Goal: Task Accomplishment & Management: Manage account settings

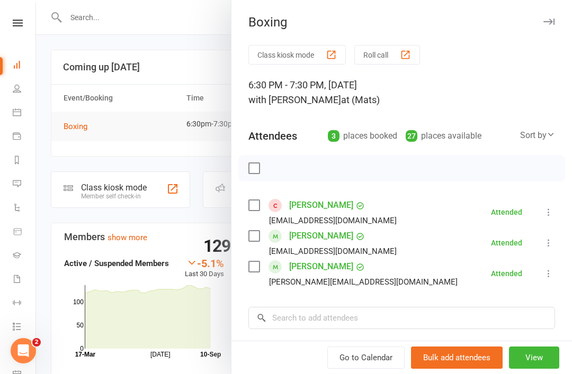
click at [61, 155] on div at bounding box center [304, 187] width 536 height 374
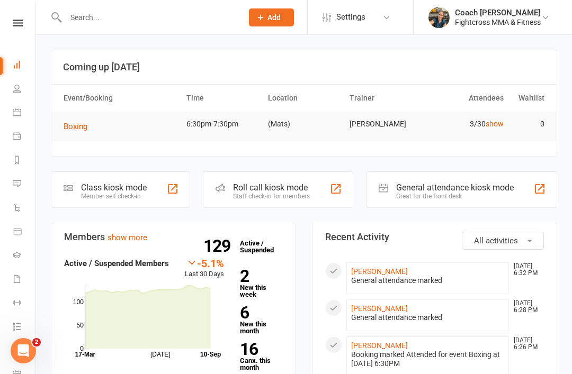
click at [65, 153] on section "Coming up [DATE] Event/Booking Time Location Trainer Attendees Waitlist Boxing …" at bounding box center [304, 103] width 506 height 107
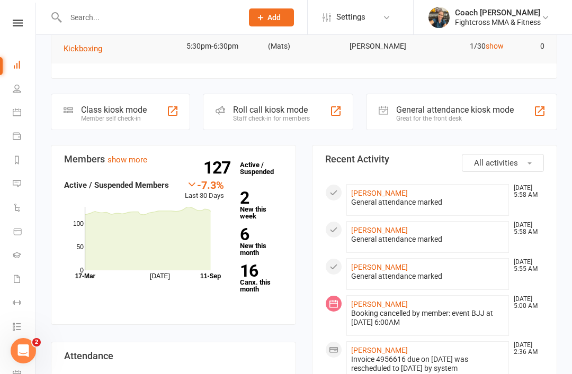
scroll to position [232, 0]
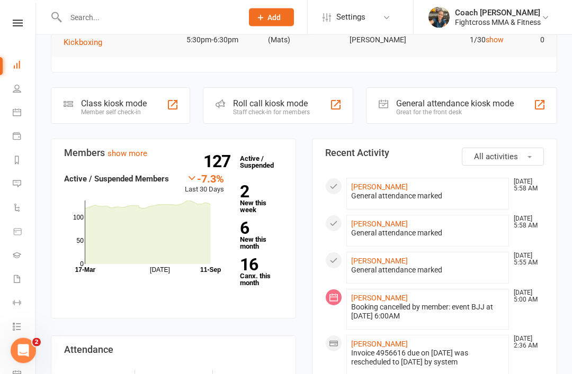
click at [245, 268] on link "16 Canx. this month" at bounding box center [261, 272] width 43 height 30
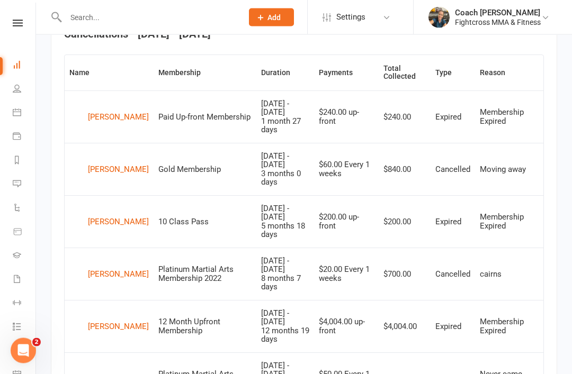
scroll to position [430, 0]
click at [96, 214] on div "Tej Hundal" at bounding box center [118, 222] width 61 height 16
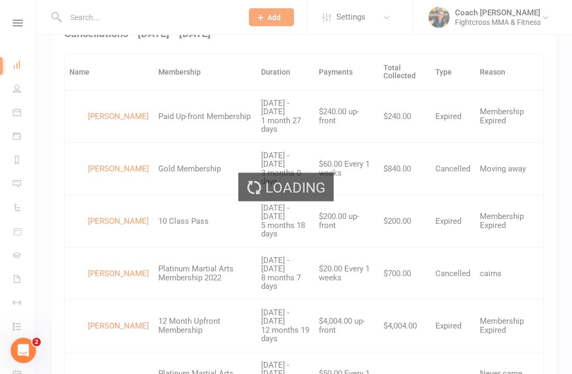
scroll to position [430, 0]
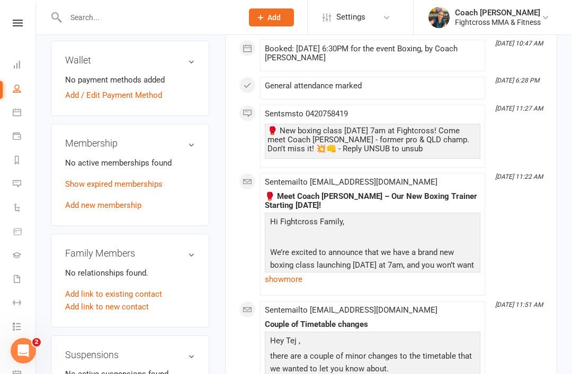
scroll to position [399, 0]
click at [66, 19] on input "text" at bounding box center [148, 17] width 173 height 15
click at [365, 17] on span "Settings" at bounding box center [350, 17] width 29 height 24
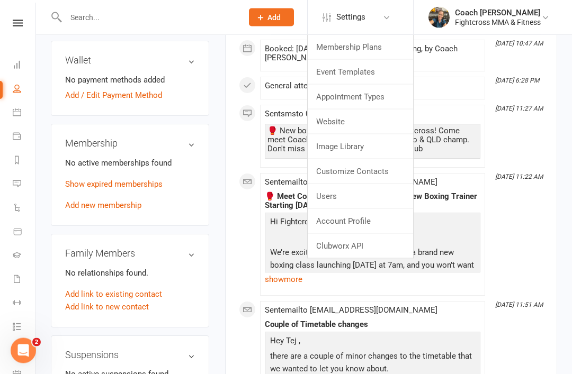
click at [381, 50] on link "Membership Plans" at bounding box center [360, 47] width 105 height 24
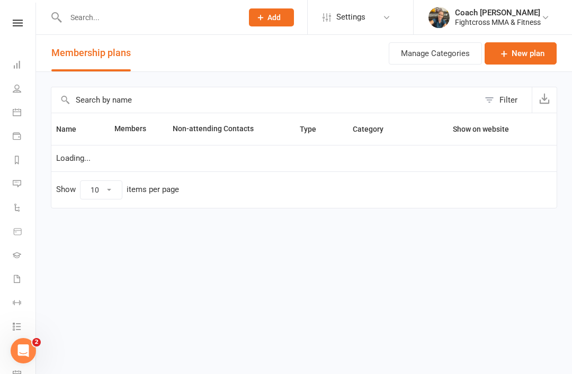
select select "50"
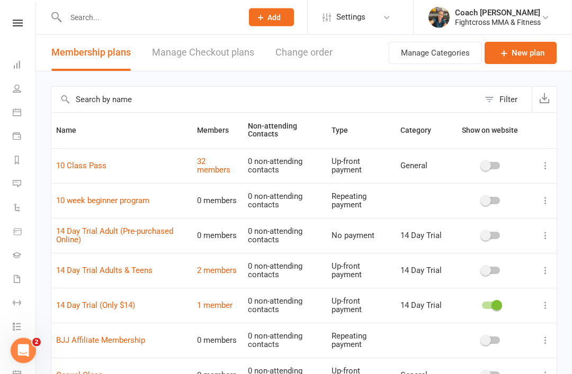
click at [78, 168] on link "10 Class Pass" at bounding box center [81, 167] width 50 height 10
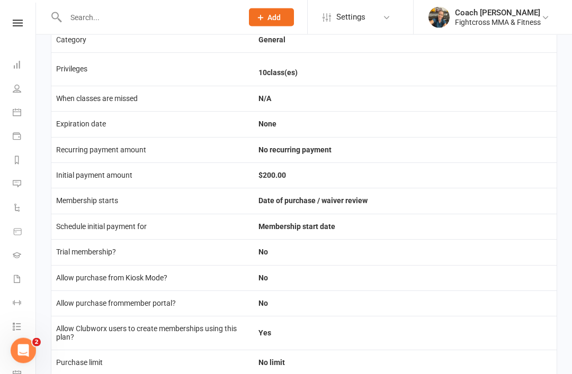
scroll to position [53, 0]
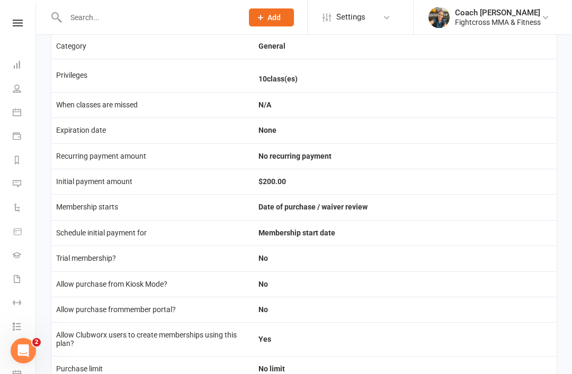
click at [15, 68] on icon at bounding box center [17, 64] width 8 height 8
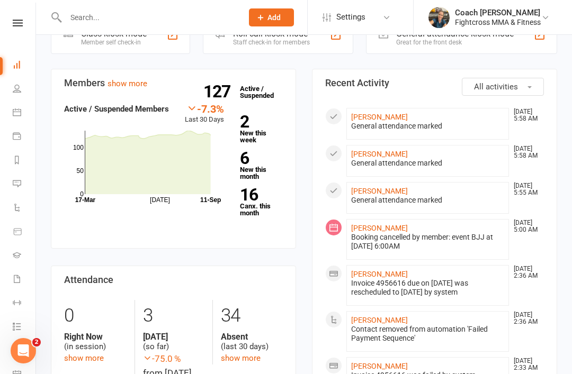
scroll to position [302, 0]
click at [237, 198] on div "127 Active / Suspended 2 New this week 6 New this month 16 Canx. this month" at bounding box center [261, 164] width 59 height 122
click at [245, 201] on link "16 Canx. this month" at bounding box center [261, 202] width 43 height 30
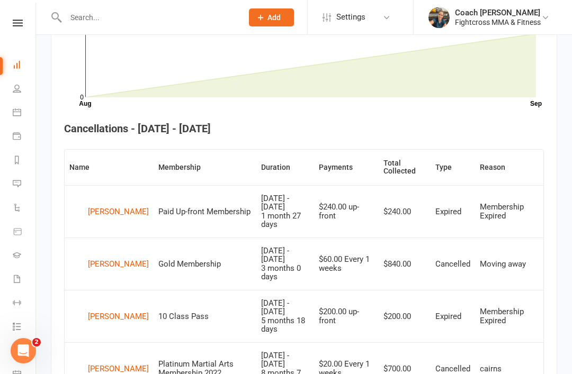
scroll to position [335, 0]
click at [95, 309] on div "Tej Hundal" at bounding box center [118, 317] width 61 height 16
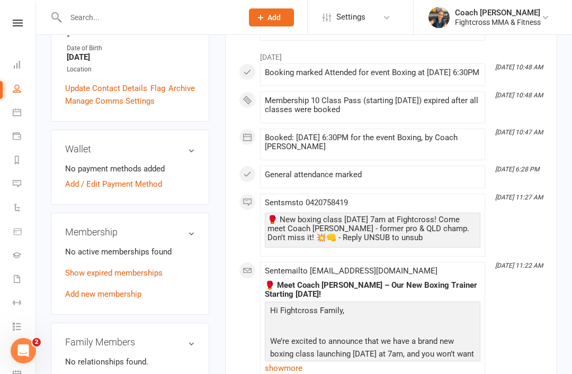
scroll to position [310, 0]
click at [88, 269] on link "Show expired memberships" at bounding box center [113, 274] width 97 height 10
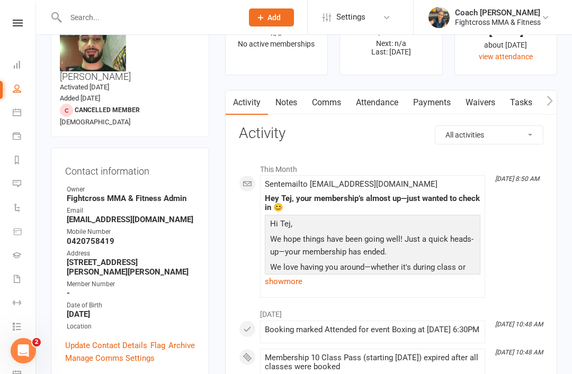
scroll to position [0, 0]
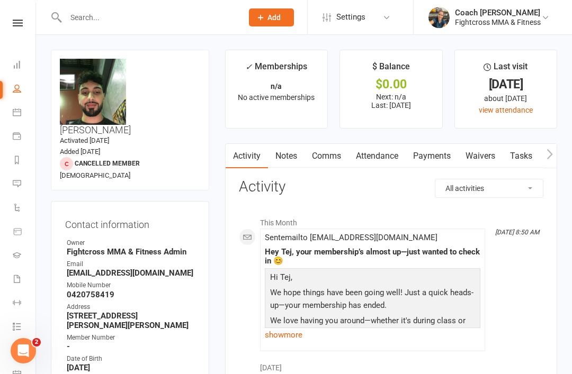
click at [324, 159] on link "Comms" at bounding box center [327, 156] width 44 height 24
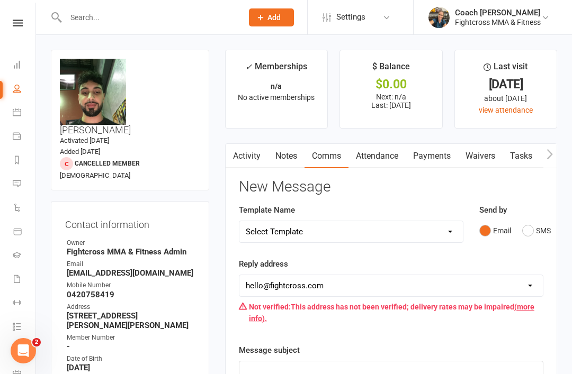
click at [248, 149] on link "Activity" at bounding box center [247, 156] width 42 height 24
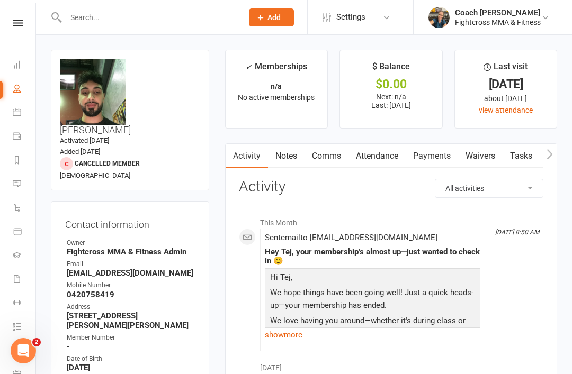
scroll to position [2, 0]
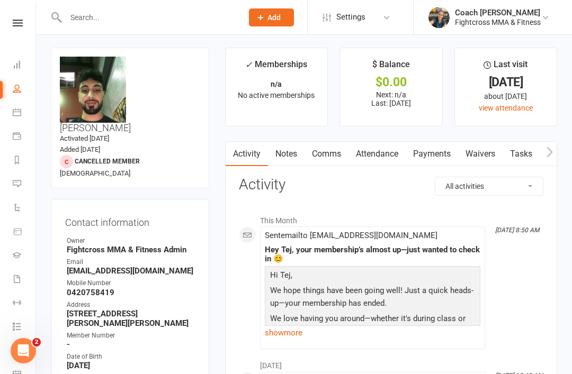
click at [283, 331] on link "show more" at bounding box center [373, 333] width 216 height 15
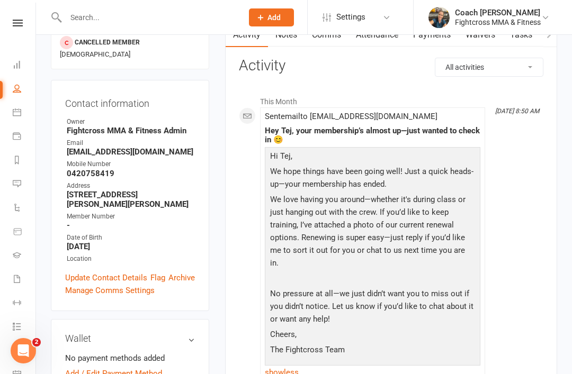
scroll to position [132, 0]
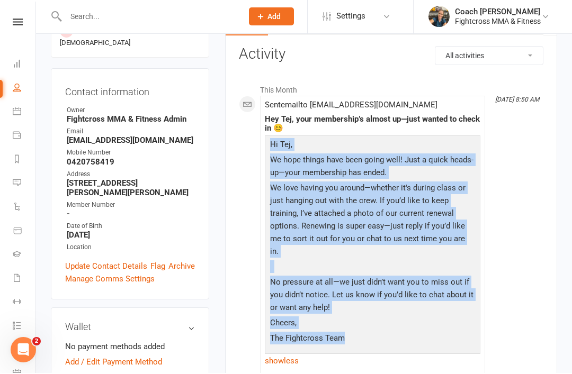
copy div "Hi Tej, We hope things have been going well! Just a quick heads-up—your members…"
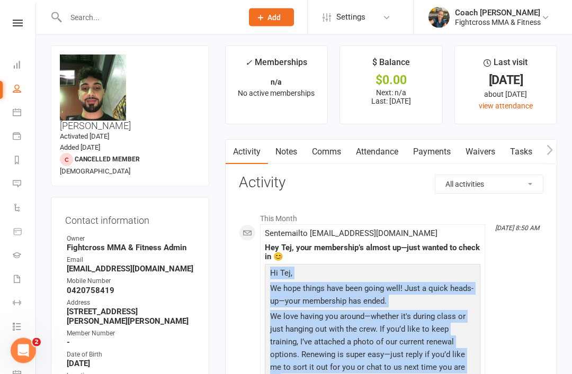
scroll to position [0, 0]
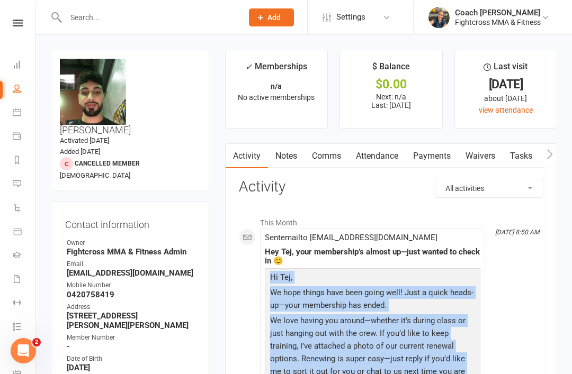
click at [330, 147] on link "Comms" at bounding box center [327, 156] width 44 height 24
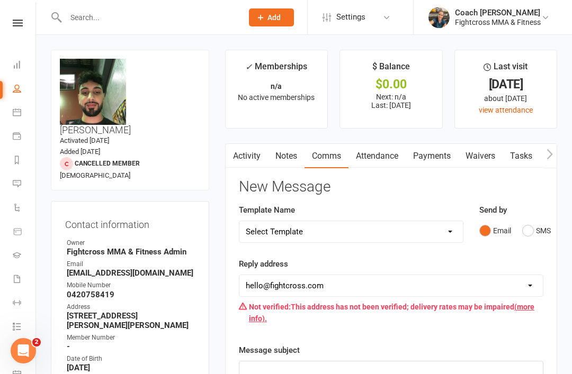
click at [518, 223] on div "Email SMS" at bounding box center [511, 231] width 64 height 20
click at [535, 231] on button "SMS" at bounding box center [536, 231] width 29 height 20
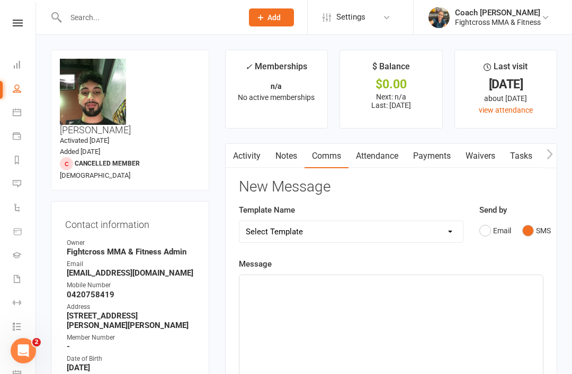
click at [272, 310] on div "﻿" at bounding box center [390, 354] width 303 height 159
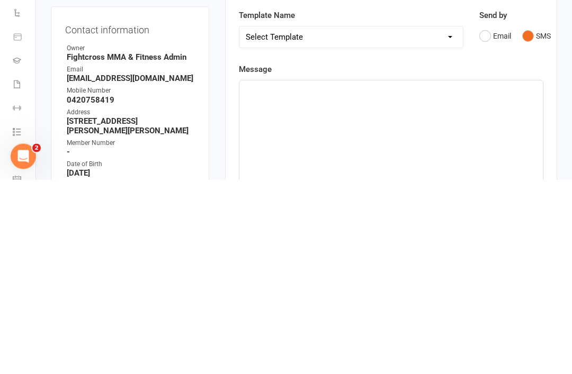
click at [264, 275] on div "﻿" at bounding box center [390, 354] width 303 height 159
click at [263, 275] on div "﻿" at bounding box center [390, 354] width 303 height 159
click at [256, 275] on div "﻿" at bounding box center [390, 354] width 303 height 159
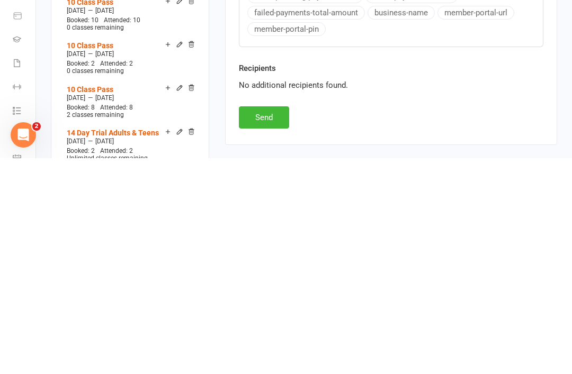
scroll to position [353, 0]
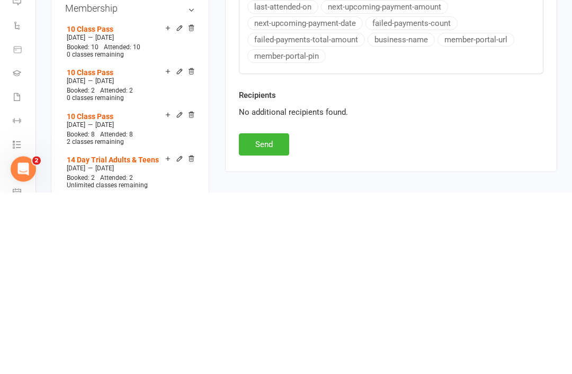
click at [261, 316] on button "Send" at bounding box center [264, 327] width 50 height 22
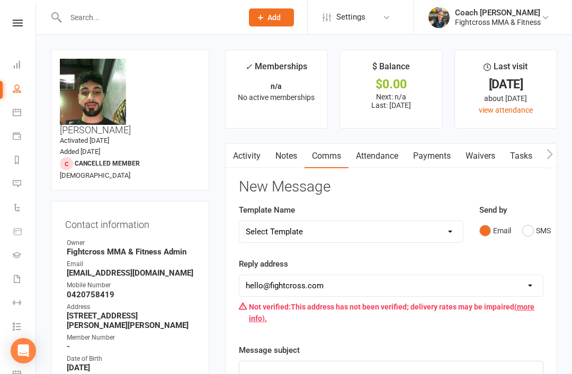
click at [87, 13] on input "text" at bounding box center [148, 17] width 173 height 15
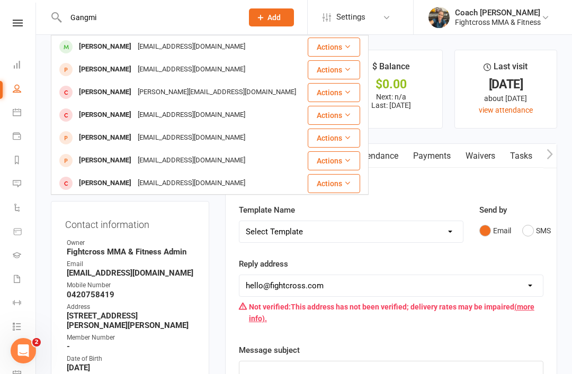
type input "Gangmi"
click at [89, 42] on div "Gangmin Kim" at bounding box center [105, 46] width 59 height 15
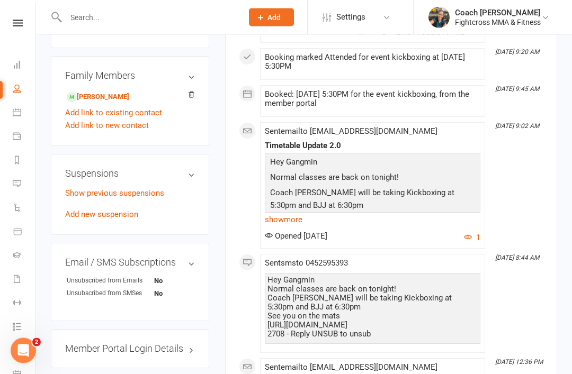
scroll to position [607, 0]
click at [84, 210] on link "Add new suspension" at bounding box center [101, 215] width 73 height 10
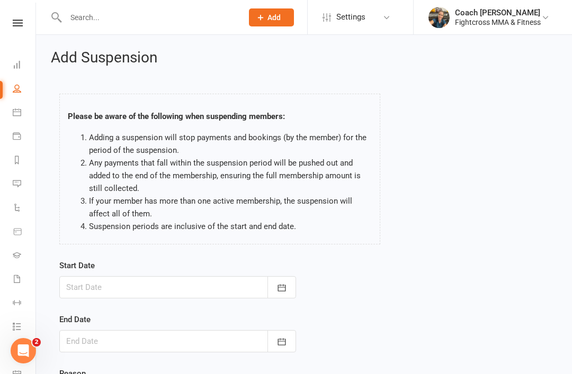
click at [83, 291] on div at bounding box center [177, 287] width 237 height 22
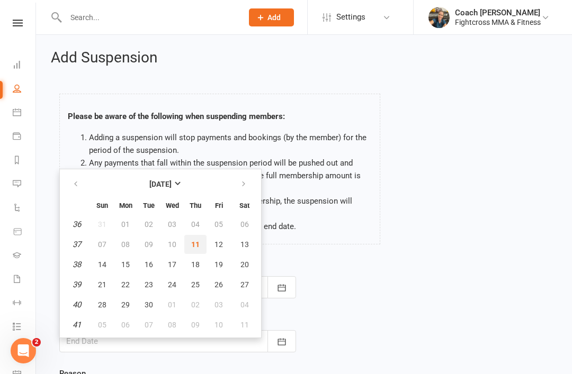
click at [195, 238] on button "11" at bounding box center [195, 244] width 22 height 19
type input "11 Sep 2025"
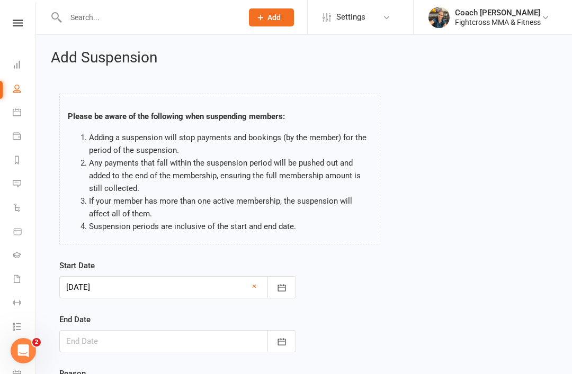
click at [94, 339] on div at bounding box center [177, 341] width 237 height 22
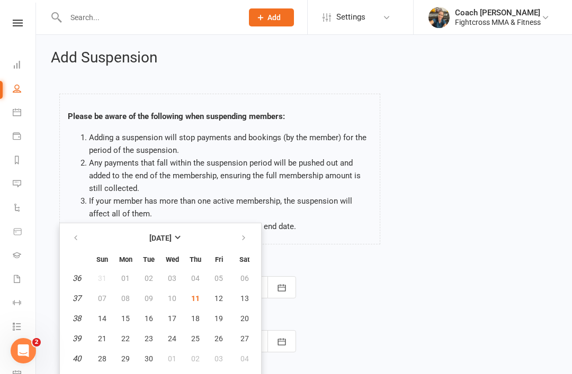
click at [33, 165] on link "Reports" at bounding box center [25, 161] width 24 height 24
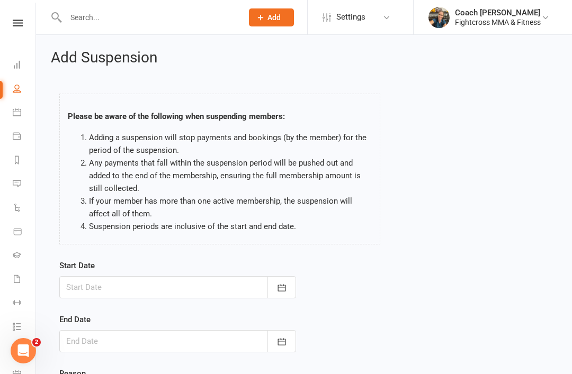
click at [81, 290] on div at bounding box center [177, 287] width 237 height 22
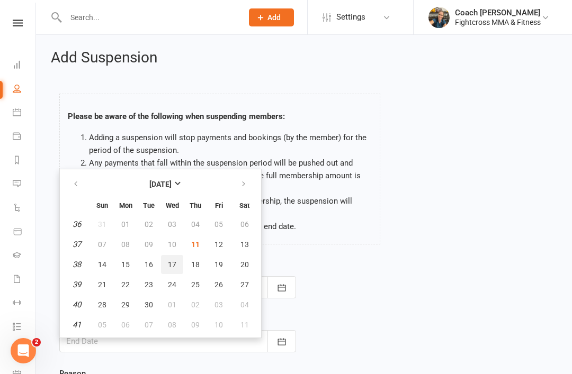
click at [171, 261] on span "17" at bounding box center [172, 265] width 8 height 8
type input "17 Sep 2025"
